Goal: Find specific page/section: Find specific page/section

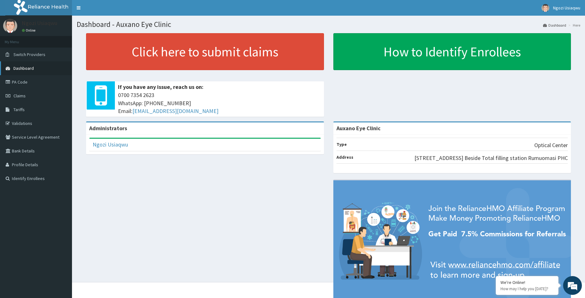
click at [32, 69] on span "Dashboard" at bounding box center [23, 68] width 20 height 6
click at [24, 123] on link "Validations" at bounding box center [36, 123] width 72 height 14
